Goal: Task Accomplishment & Management: Use online tool/utility

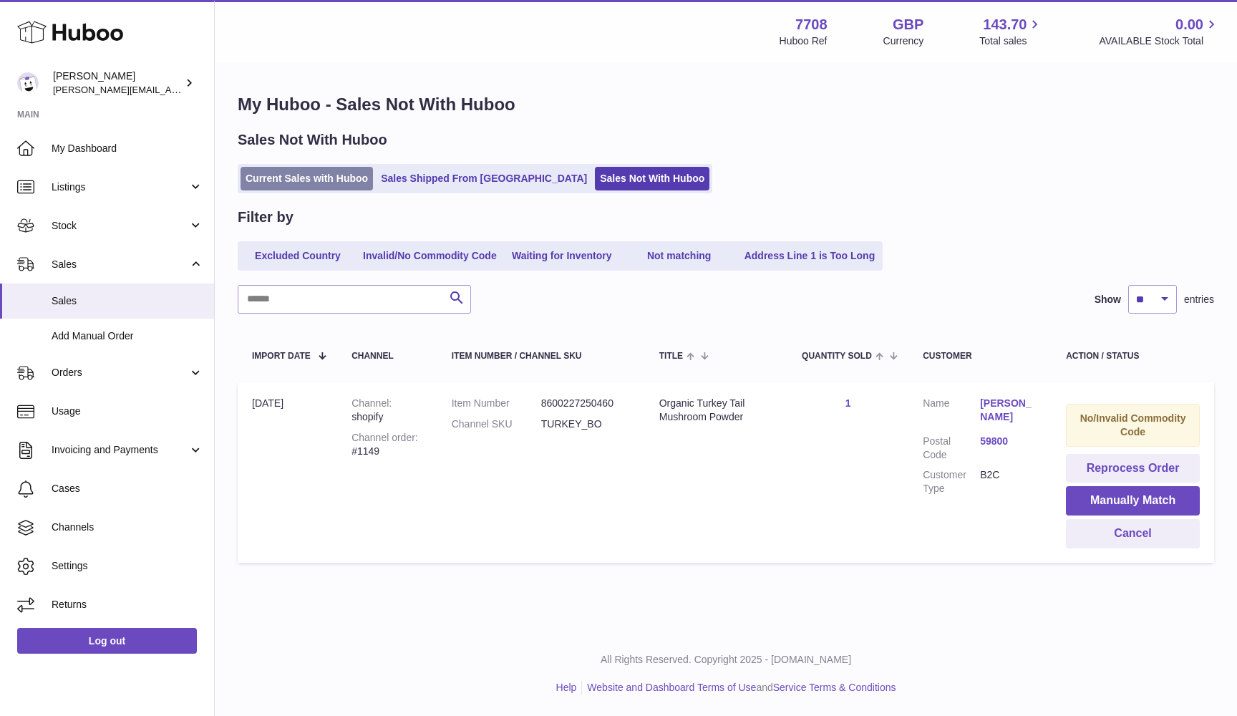
click at [286, 177] on link "Current Sales with Huboo" at bounding box center [306, 179] width 132 height 24
drag, startPoint x: 286, startPoint y: 177, endPoint x: 610, endPoint y: 185, distance: 323.6
click at [610, 185] on ul "Current Sales with Huboo Sales Shipped From Huboo Sales Not With Huboo" at bounding box center [475, 178] width 475 height 29
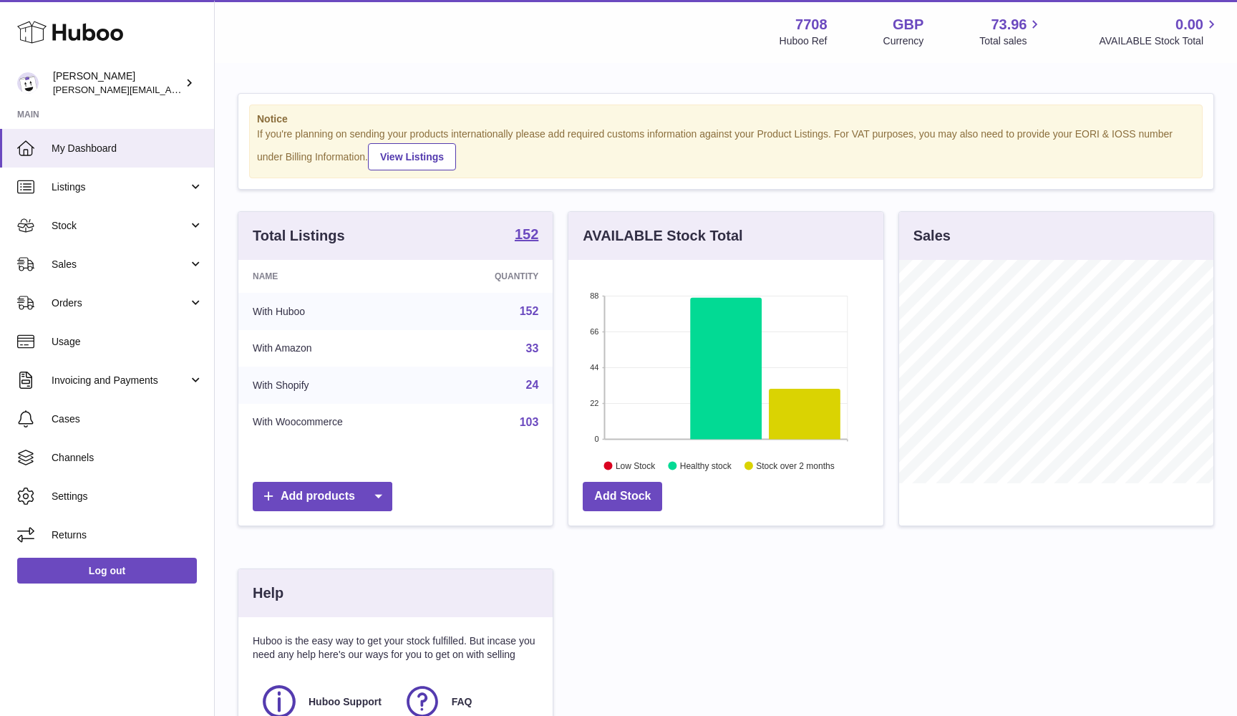
scroll to position [223, 315]
click at [92, 271] on link "Sales" at bounding box center [107, 264] width 214 height 39
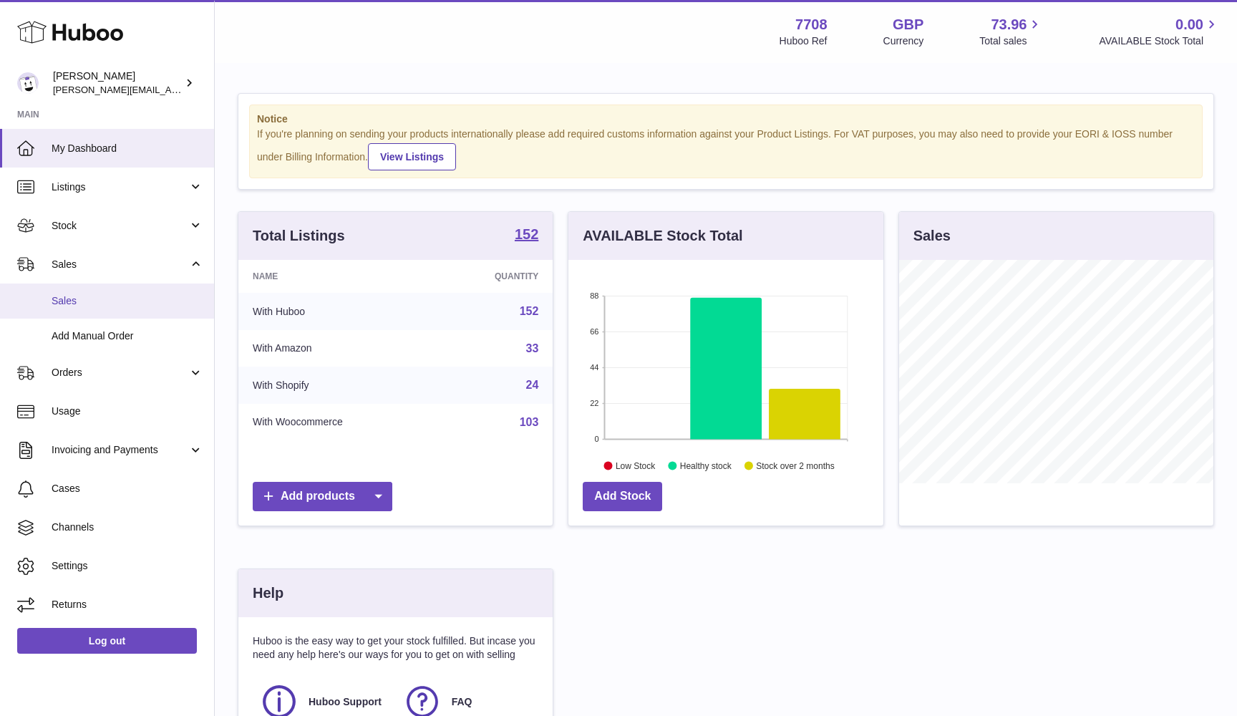
click at [86, 306] on link "Sales" at bounding box center [107, 300] width 214 height 35
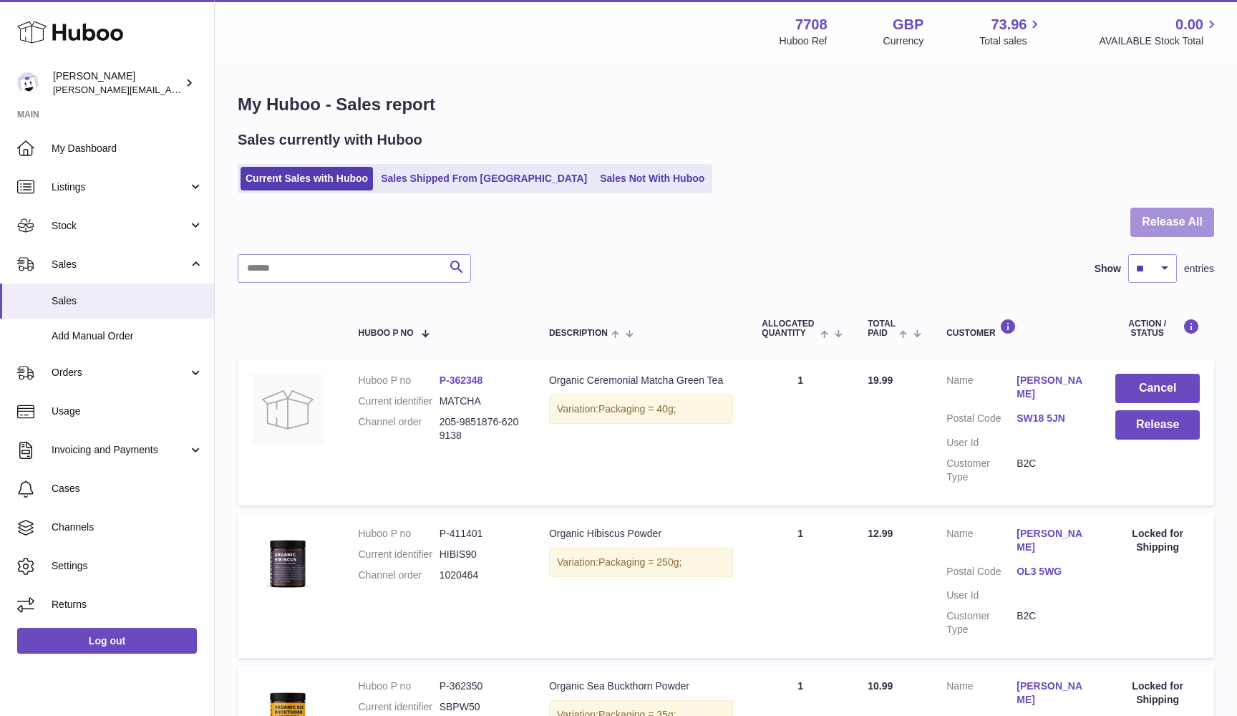
click at [1178, 223] on button "Release All" at bounding box center [1172, 222] width 84 height 29
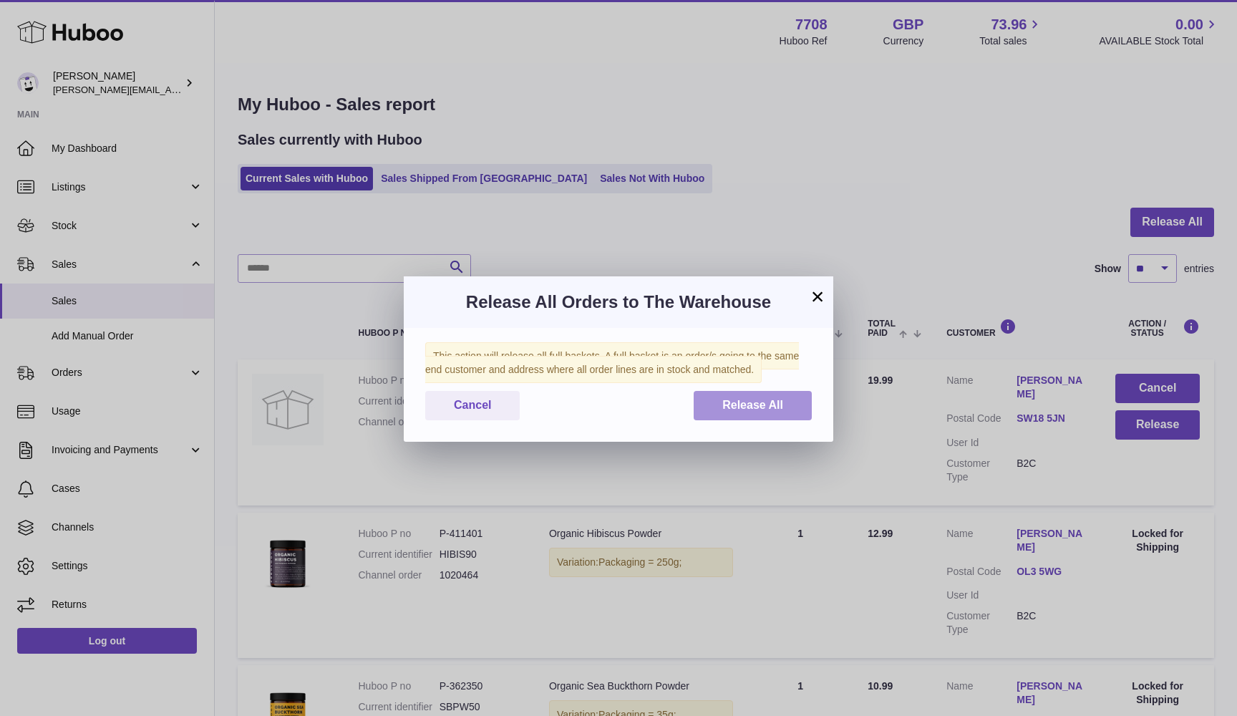
click at [804, 401] on button "Release All" at bounding box center [753, 405] width 118 height 29
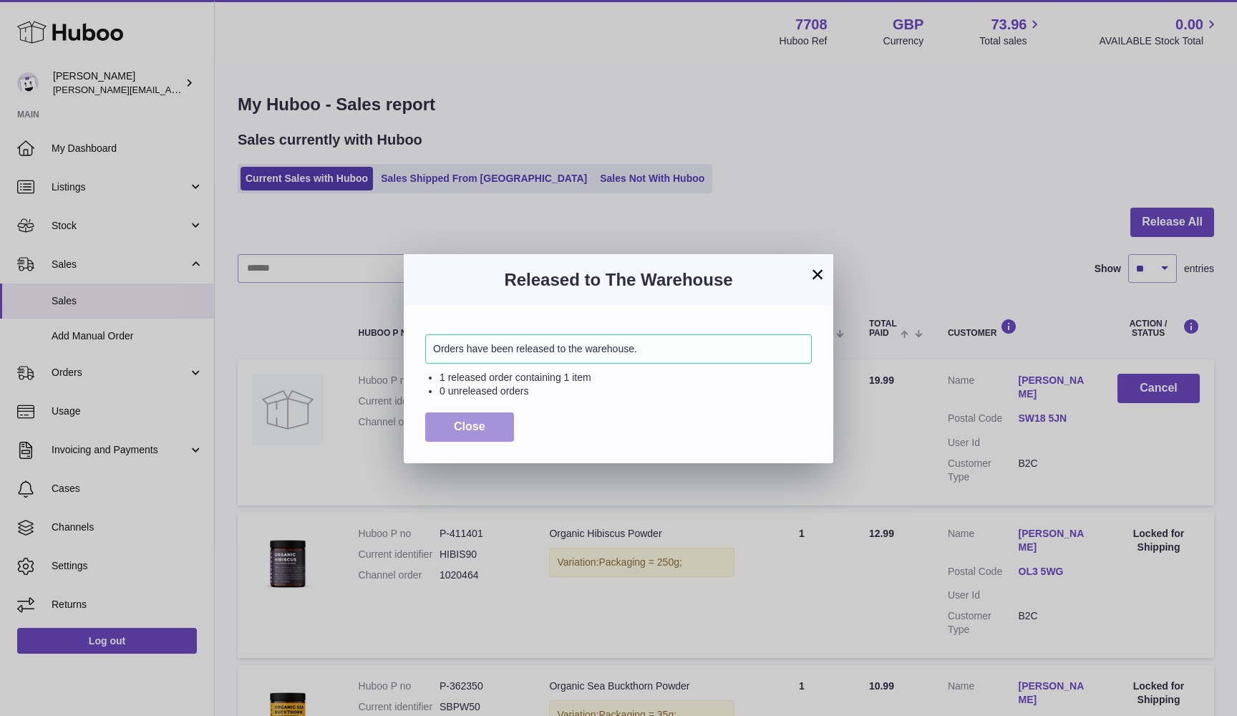
click at [462, 426] on span "Close" at bounding box center [469, 426] width 31 height 12
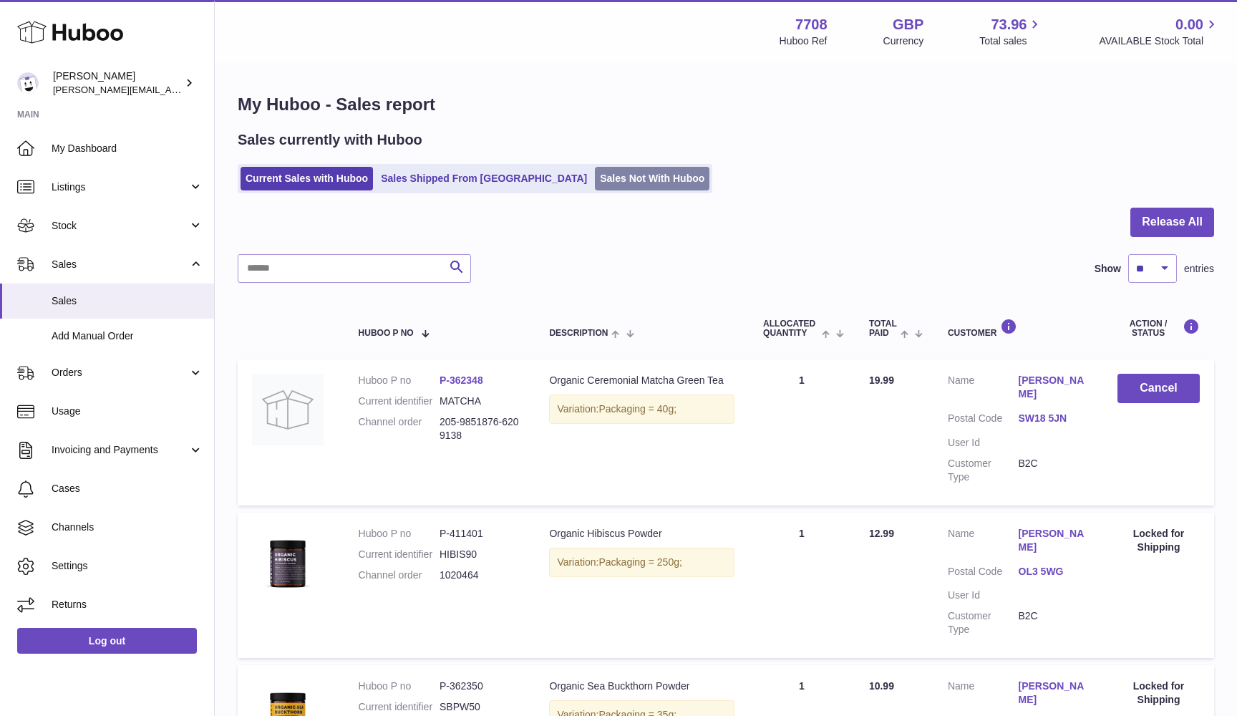
click at [595, 183] on link "Sales Not With Huboo" at bounding box center [652, 179] width 115 height 24
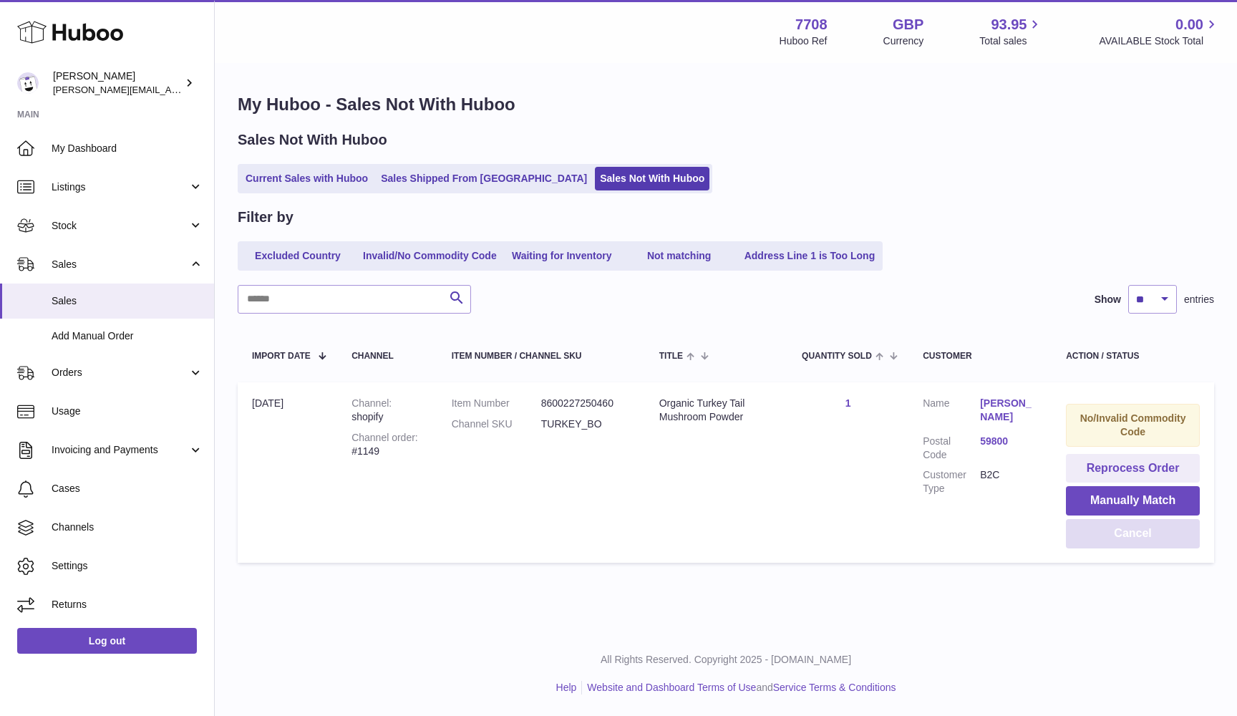
click at [1093, 535] on button "Cancel" at bounding box center [1133, 533] width 134 height 29
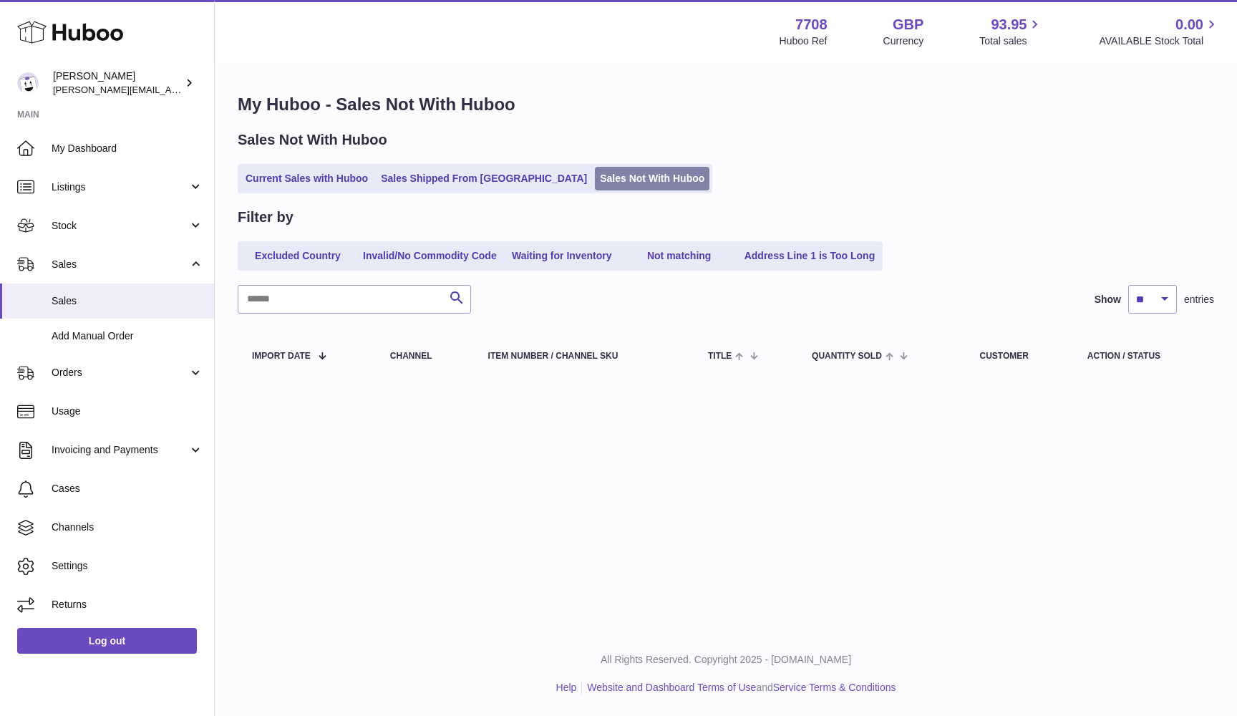
click at [595, 185] on link "Sales Not With Huboo" at bounding box center [652, 179] width 115 height 24
click at [341, 181] on link "Current Sales with Huboo" at bounding box center [306, 179] width 132 height 24
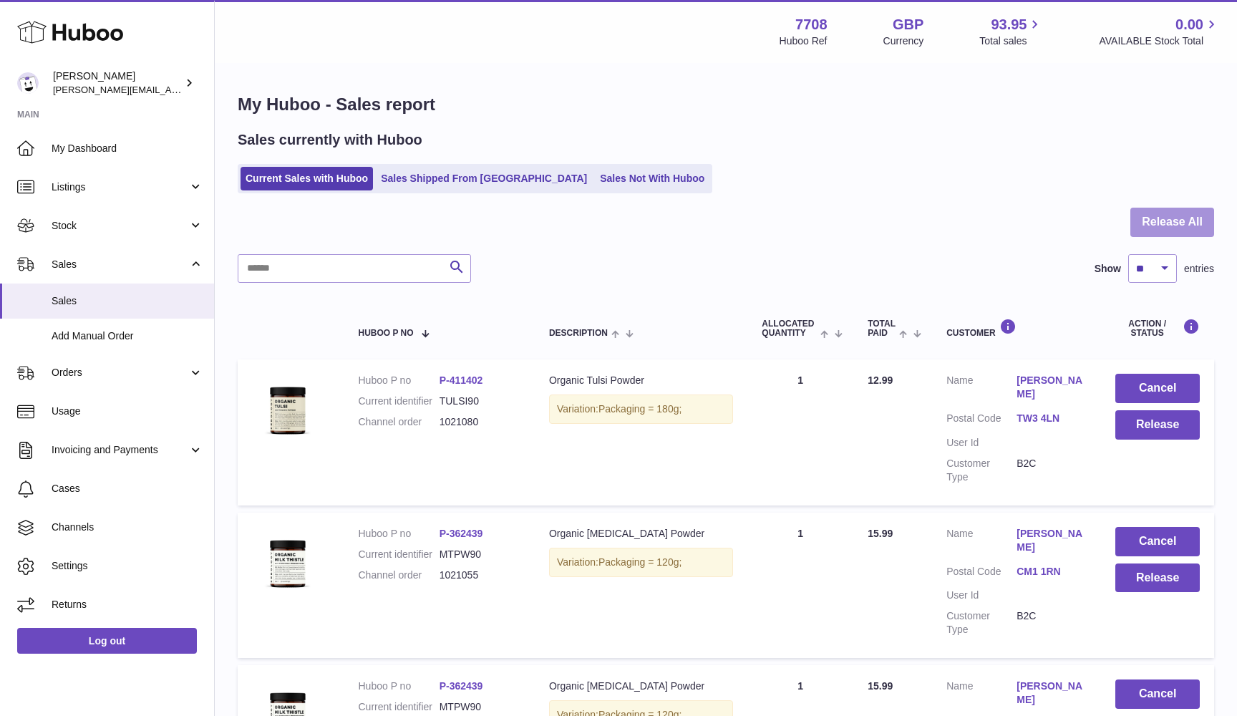
click at [1210, 220] on button "Release All" at bounding box center [1172, 222] width 84 height 29
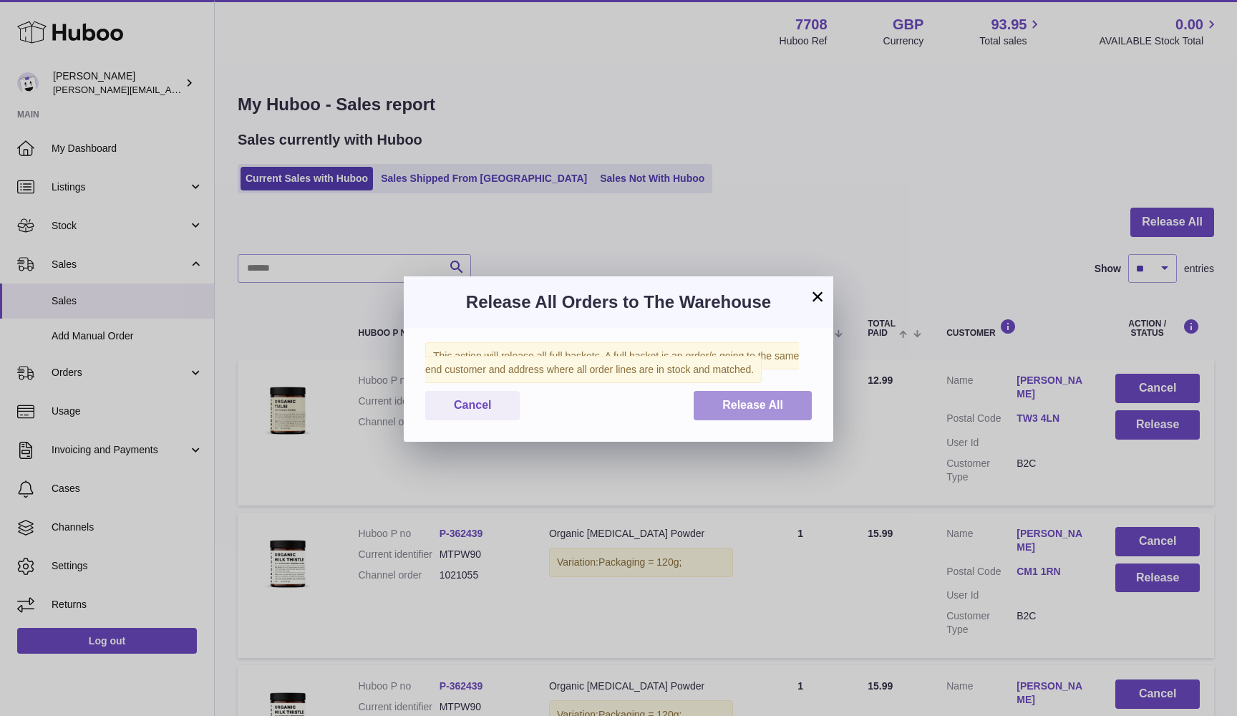
click at [758, 399] on span "Release All" at bounding box center [752, 405] width 61 height 12
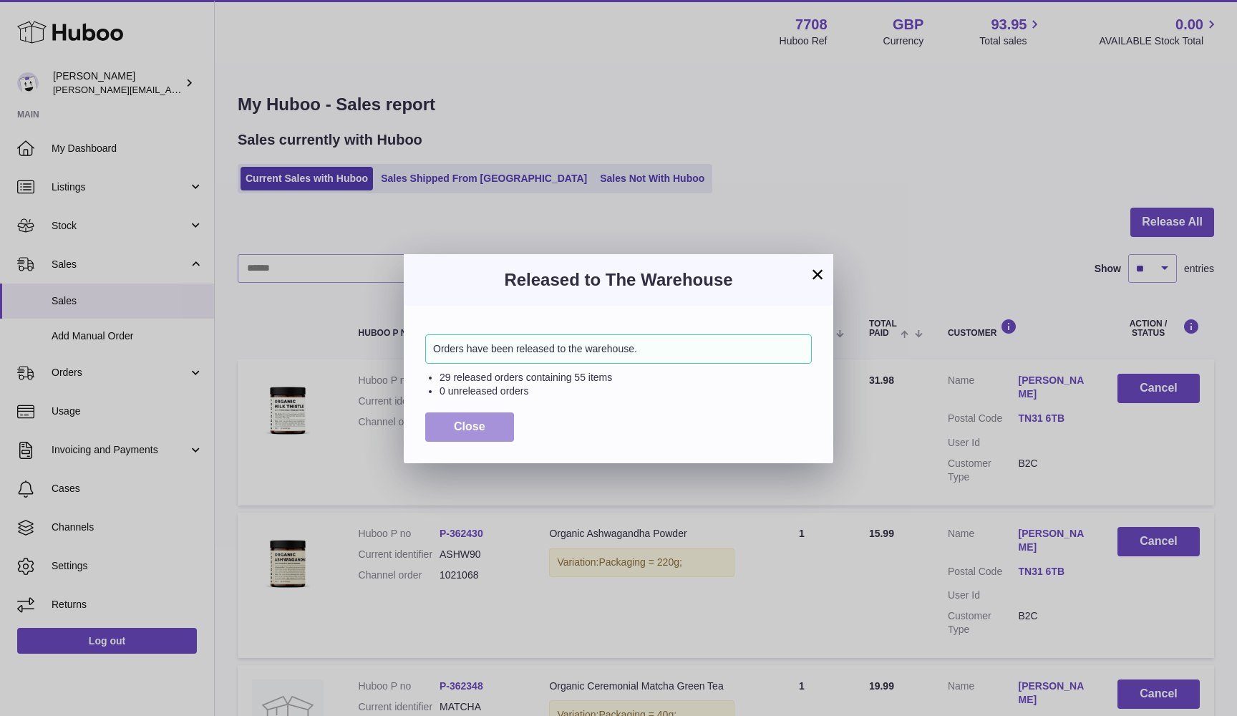
click at [453, 420] on button "Close" at bounding box center [469, 426] width 89 height 29
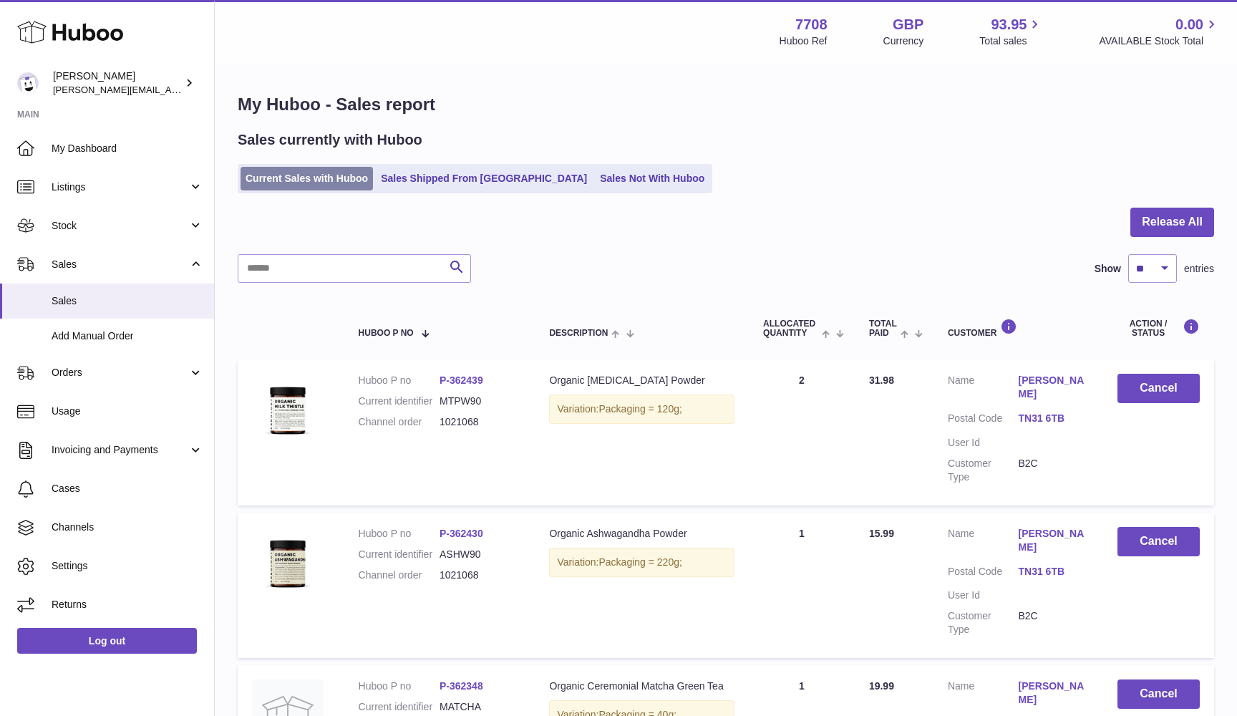
click at [261, 178] on link "Current Sales with Huboo" at bounding box center [306, 179] width 132 height 24
click at [262, 181] on link "Current Sales with Huboo" at bounding box center [306, 179] width 132 height 24
click at [256, 178] on link "Current Sales with Huboo" at bounding box center [306, 179] width 132 height 24
click at [292, 178] on link "Current Sales with Huboo" at bounding box center [306, 179] width 132 height 24
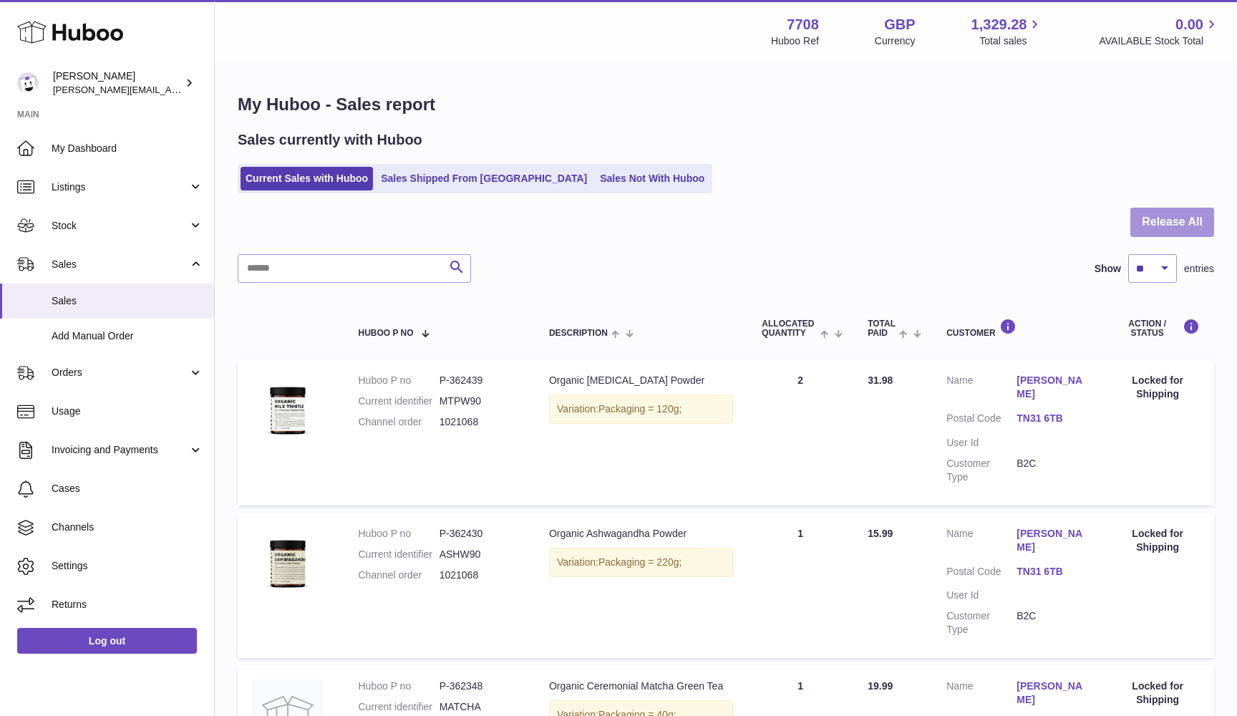
click at [1199, 233] on button "Release All" at bounding box center [1172, 222] width 84 height 29
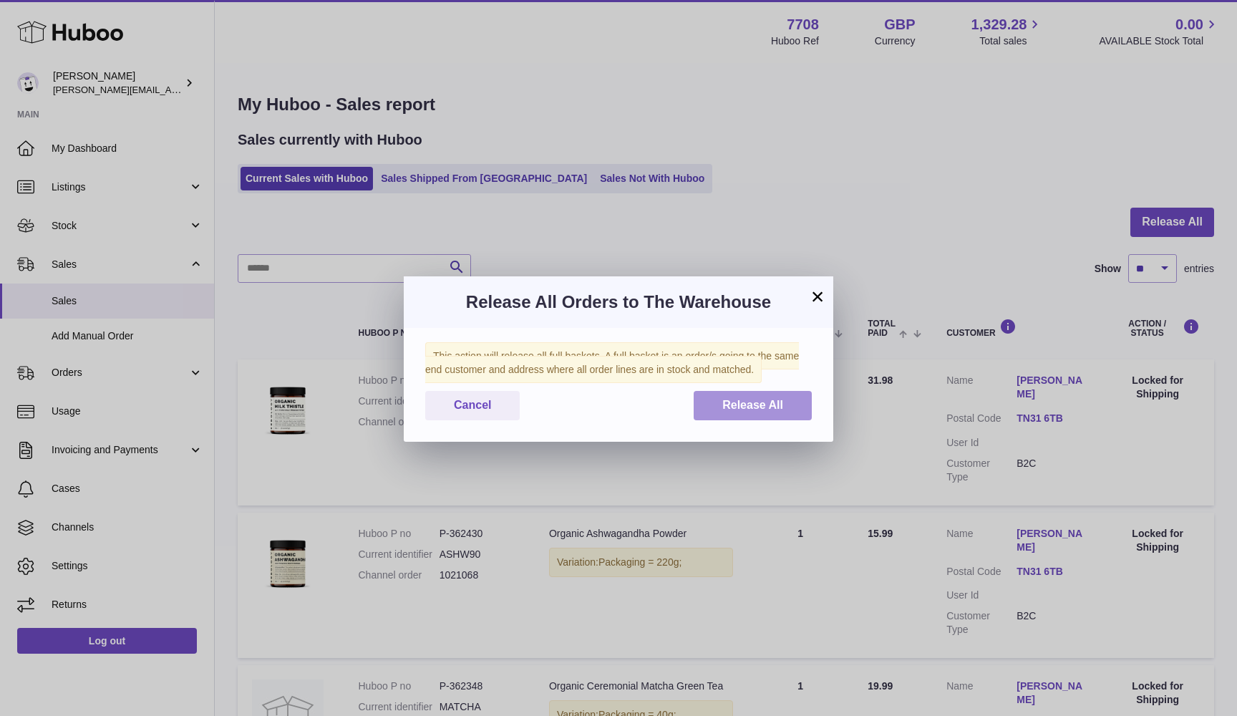
click at [793, 398] on button "Release All" at bounding box center [753, 405] width 118 height 29
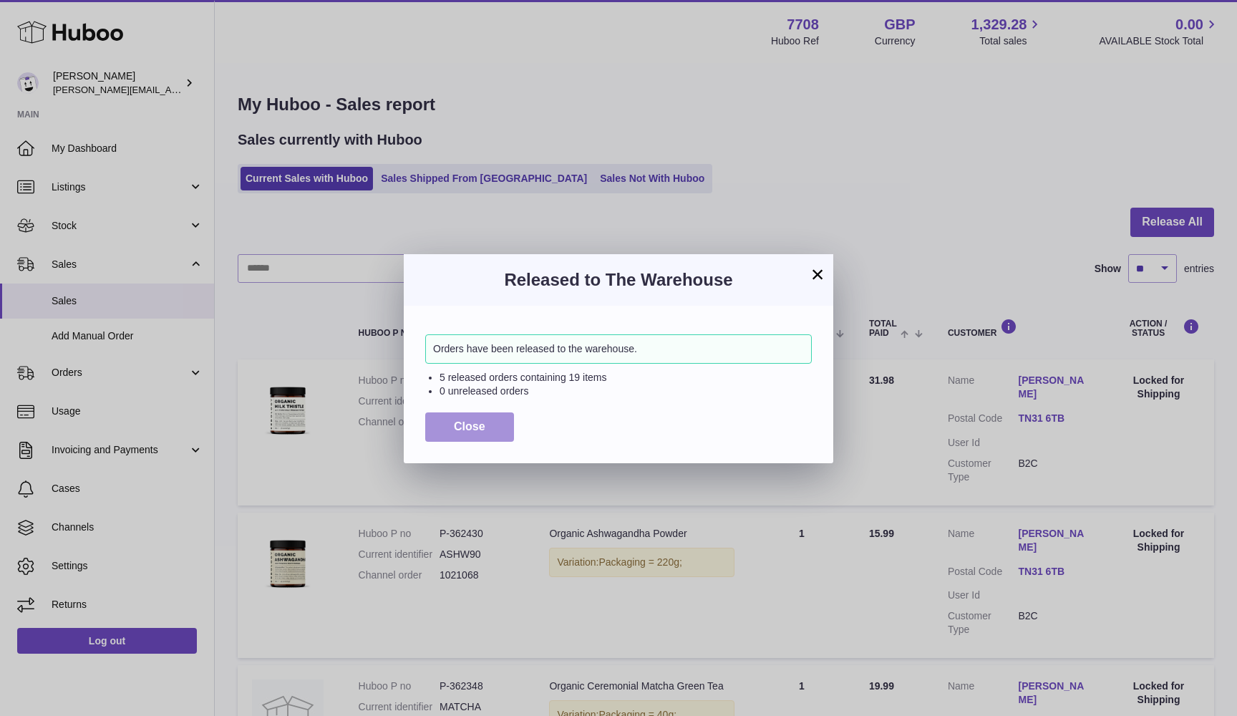
click at [495, 424] on button "Close" at bounding box center [469, 426] width 89 height 29
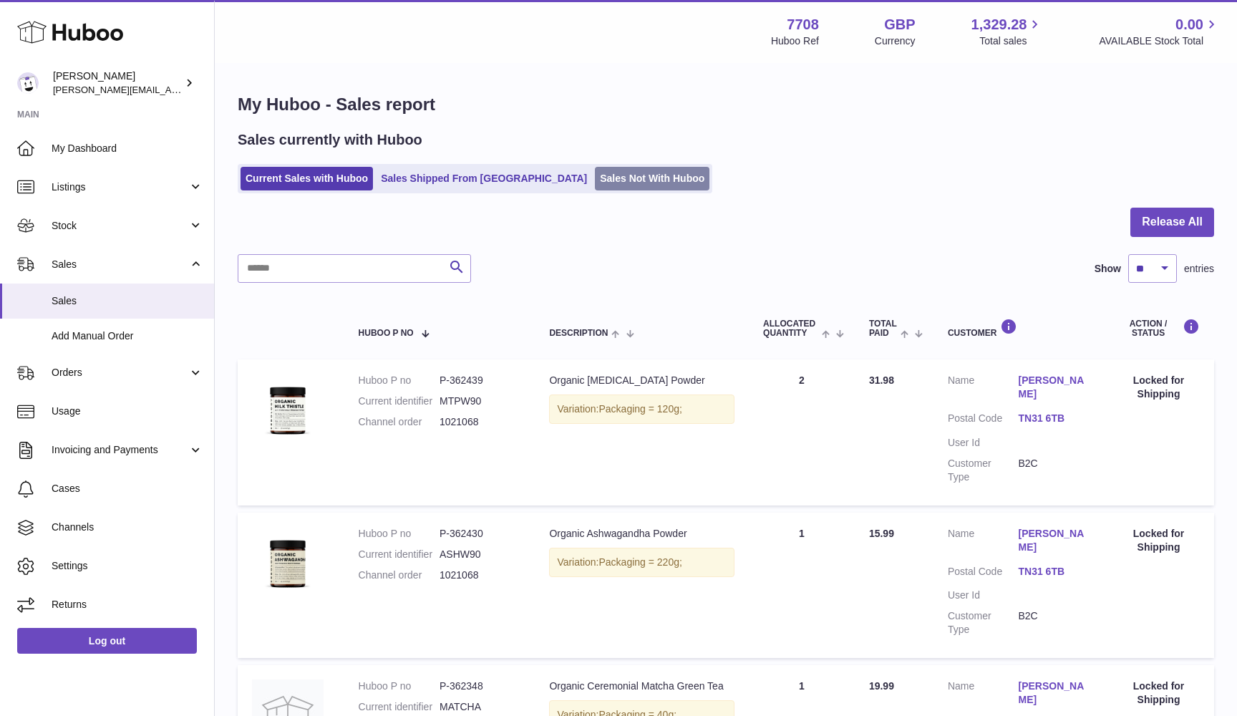
click at [595, 187] on link "Sales Not With Huboo" at bounding box center [652, 179] width 115 height 24
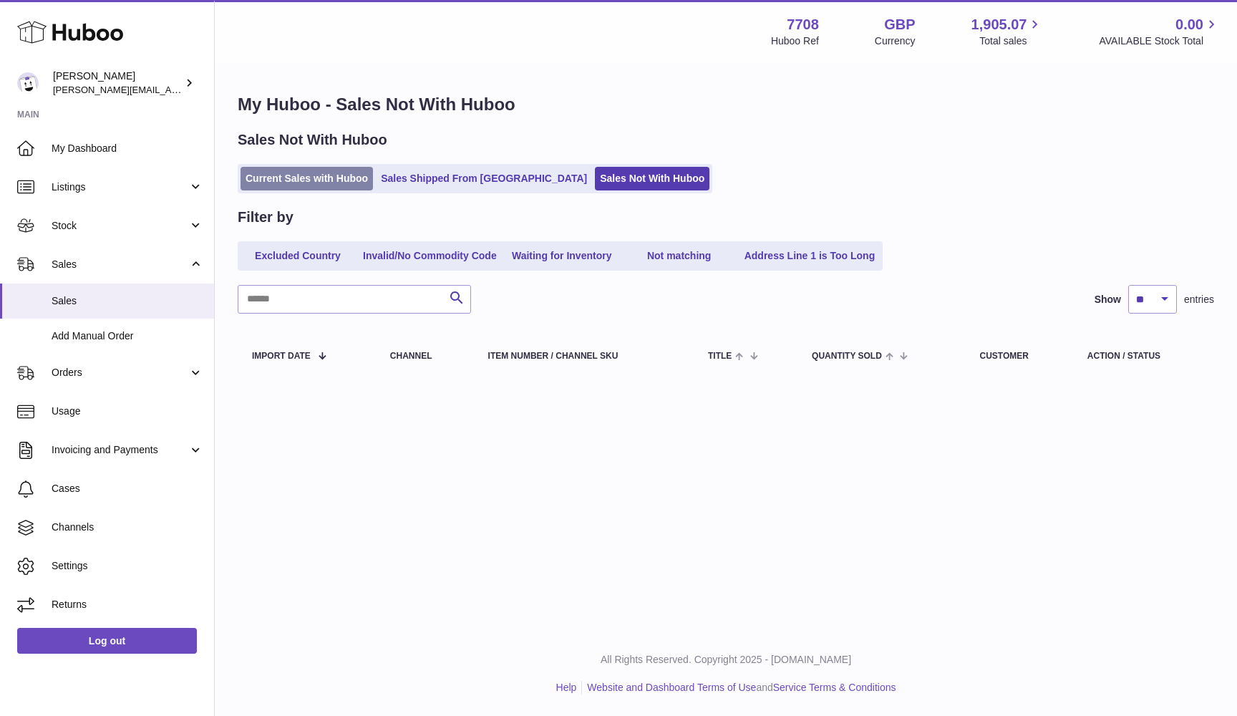
click at [288, 175] on link "Current Sales with Huboo" at bounding box center [306, 179] width 132 height 24
